Goal: Use online tool/utility

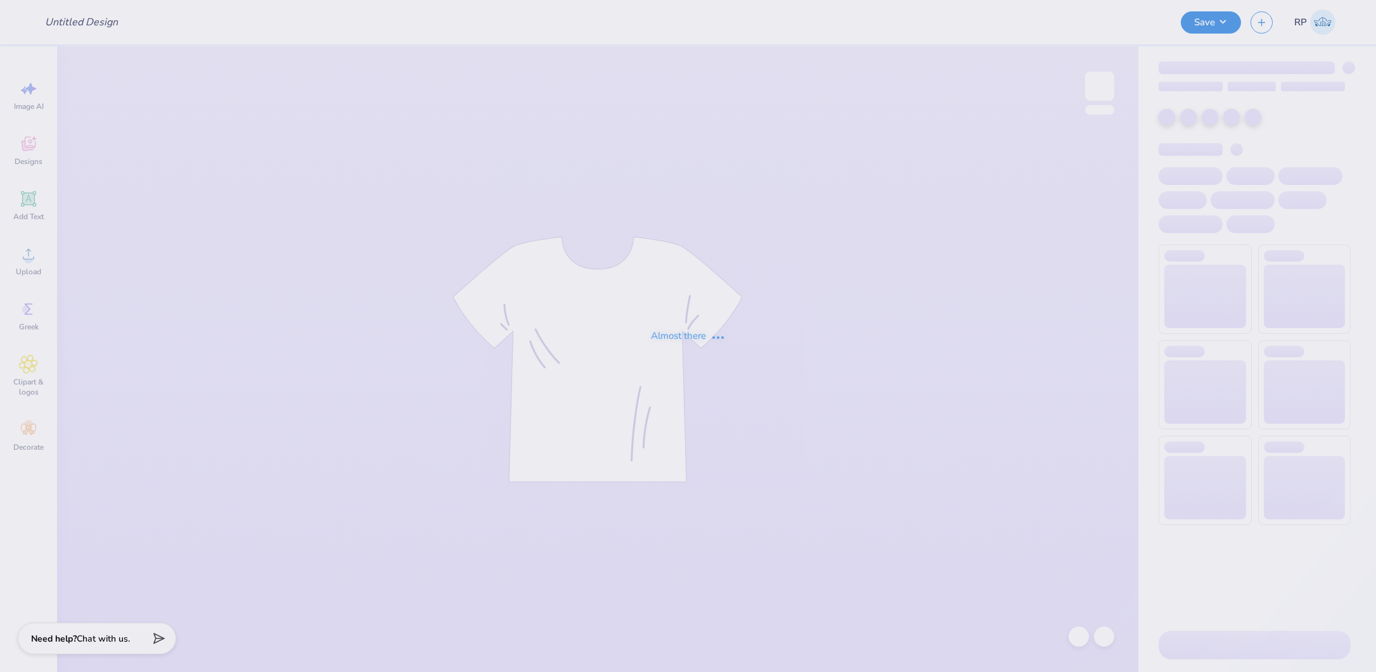
type input "[PERSON_NAME] : [PERSON_NAME][GEOGRAPHIC_DATA]"
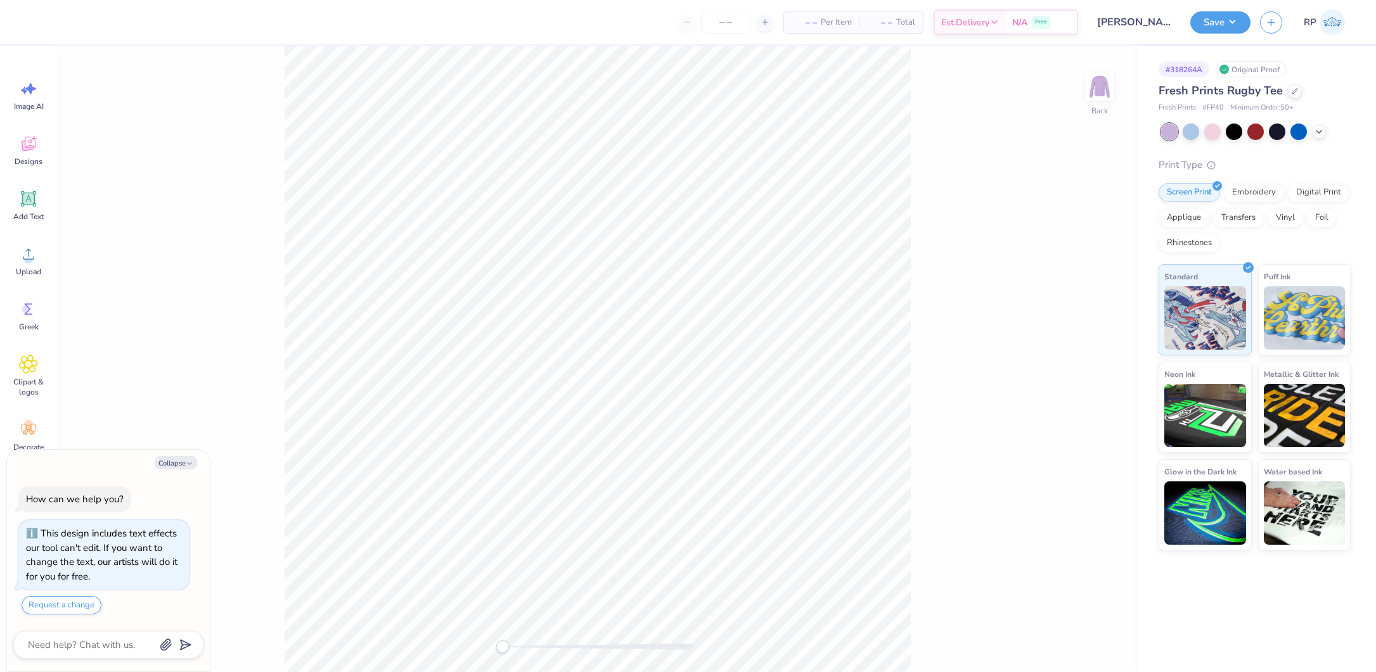
type textarea "x"
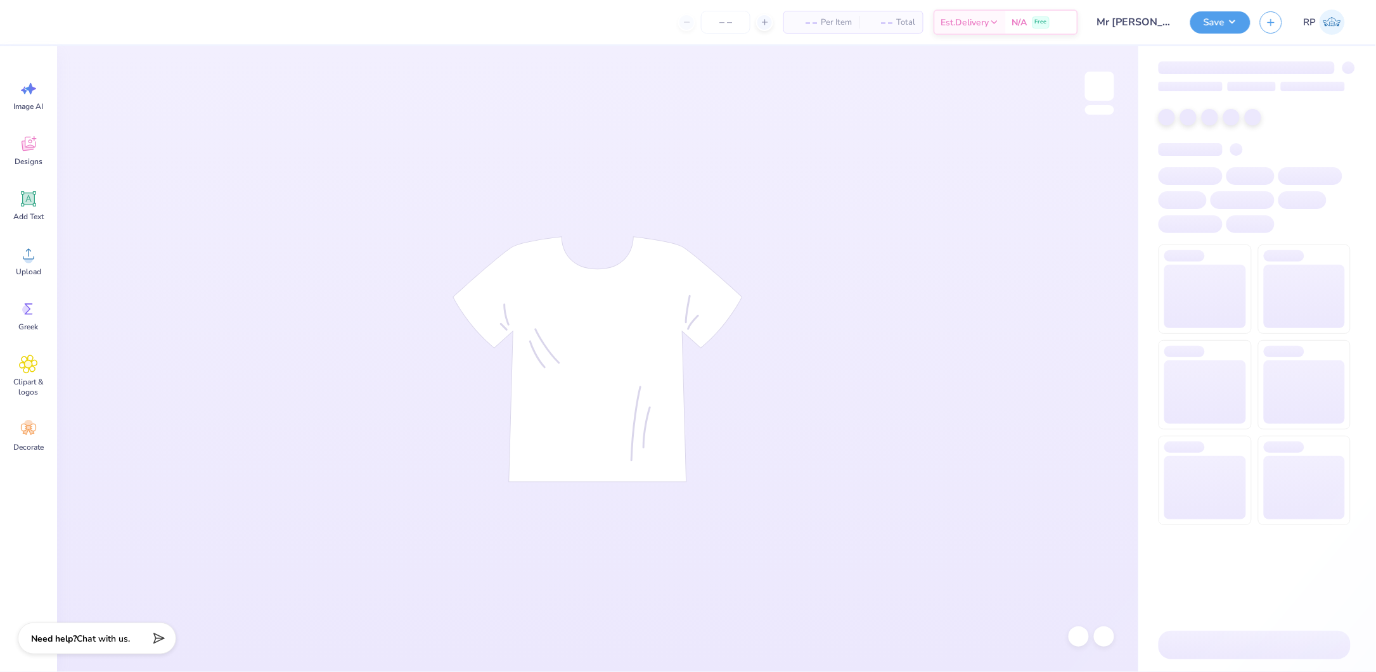
type input "Mr APHI Main"
type input "70"
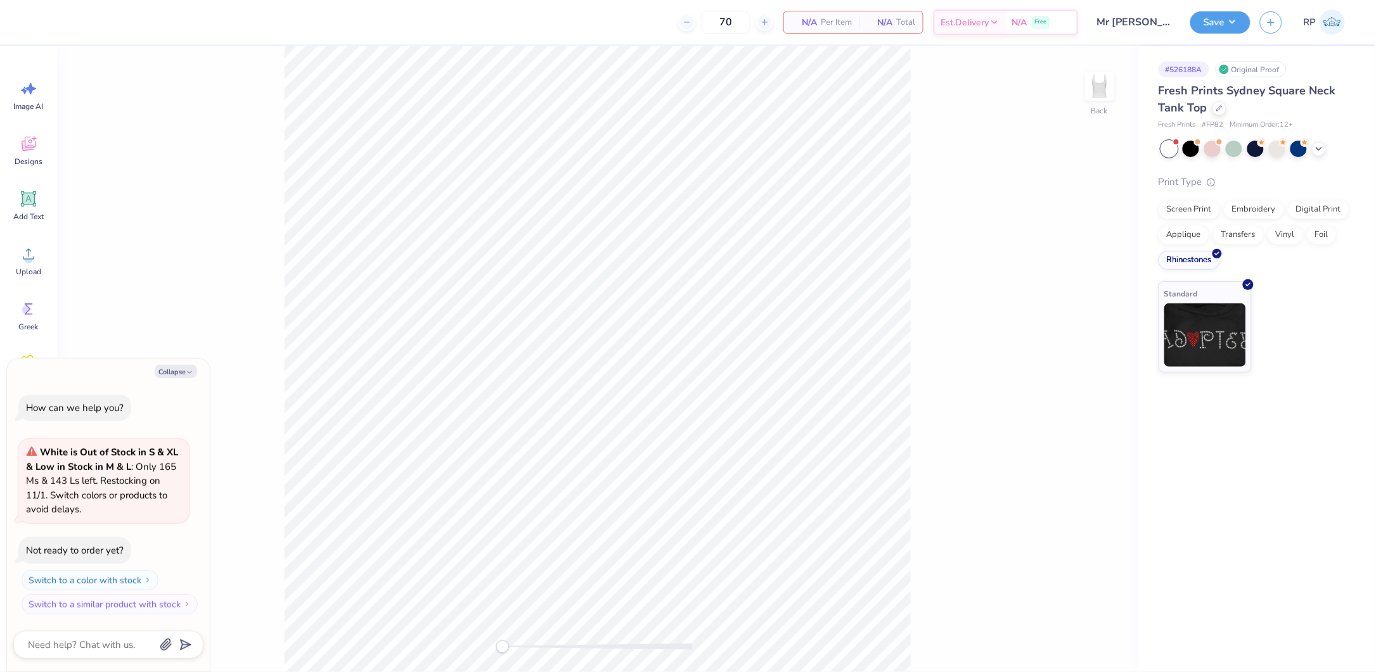
type textarea "x"
